Goal: Entertainment & Leisure: Consume media (video, audio)

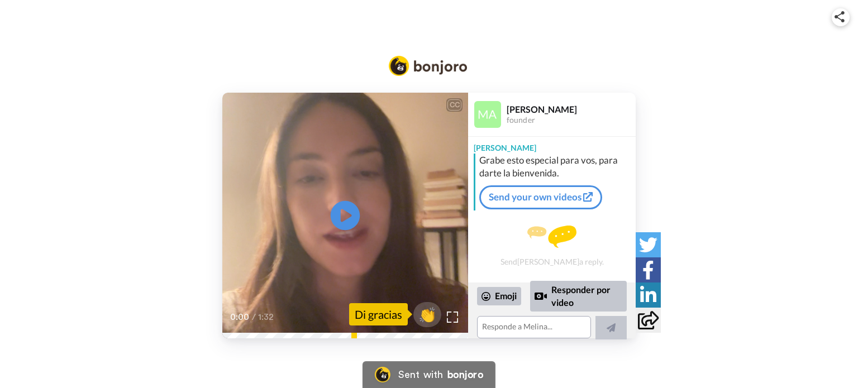
click at [350, 217] on icon at bounding box center [346, 215] width 30 height 30
click at [74, 149] on div "CC Play/Pause adelante, que nunca nos daremos por vencidos. 0:06 / 1:32 👏 Di gr…" at bounding box center [429, 216] width 858 height 246
click at [100, 152] on div "CC Play/Pause Y eso también porque yo nos veo como una especie también de resis…" at bounding box center [429, 216] width 858 height 246
click at [284, 227] on video at bounding box center [345, 216] width 246 height 246
click at [226, 332] on div "mediocridad emocional, porque no es fácil encontrar a personas que no sólo les …" at bounding box center [345, 311] width 246 height 56
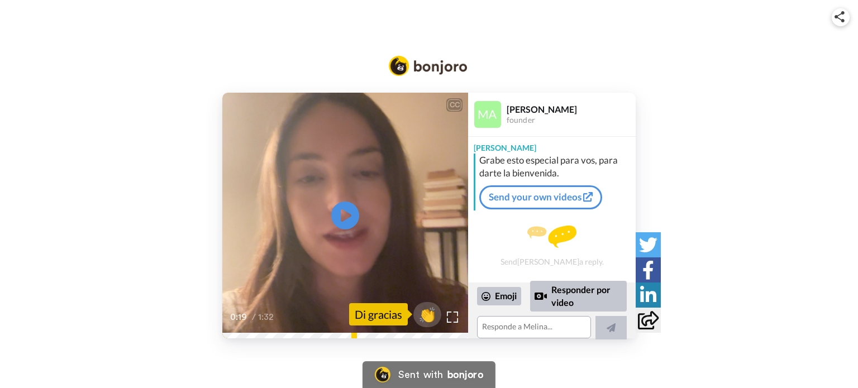
click at [237, 332] on div "0:19 / 1:32" at bounding box center [345, 320] width 246 height 23
click at [336, 188] on video at bounding box center [345, 216] width 246 height 246
click at [344, 223] on icon at bounding box center [346, 215] width 30 height 30
click at [339, 183] on video at bounding box center [345, 216] width 246 height 246
